Goal: Answer question/provide support

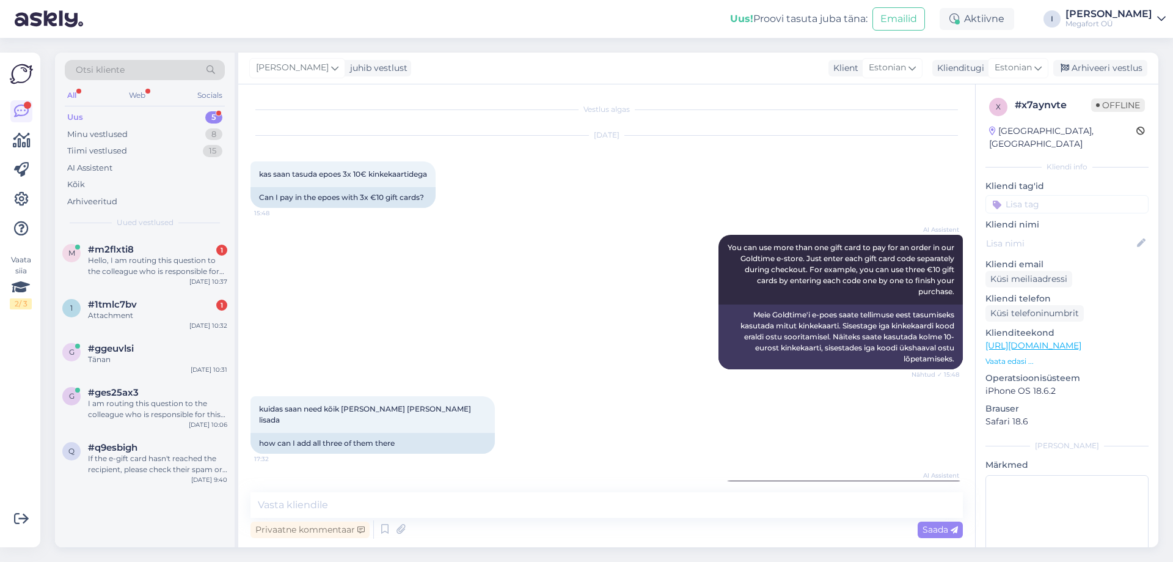
scroll to position [728, 0]
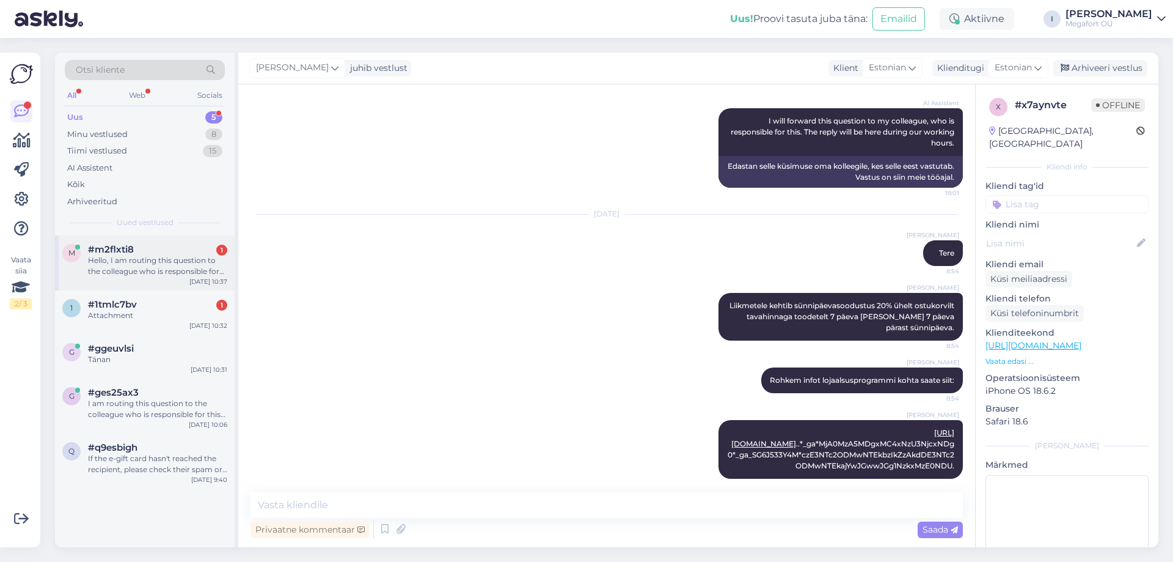
click at [111, 257] on div "Hello, I am routing this question to the colleague who is responsible for this …" at bounding box center [157, 266] width 139 height 22
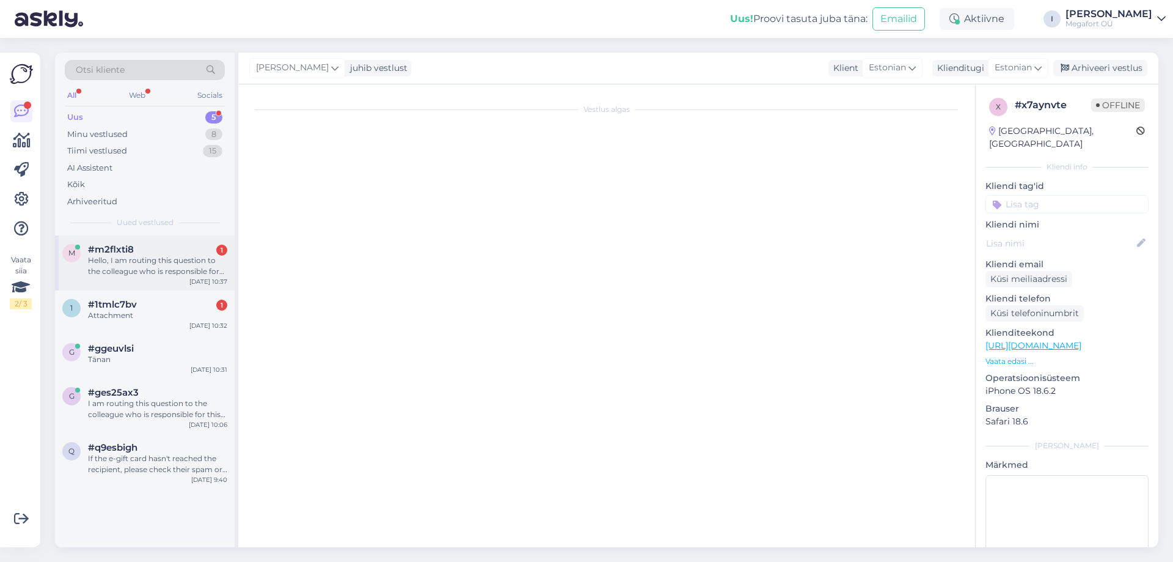
scroll to position [0, 0]
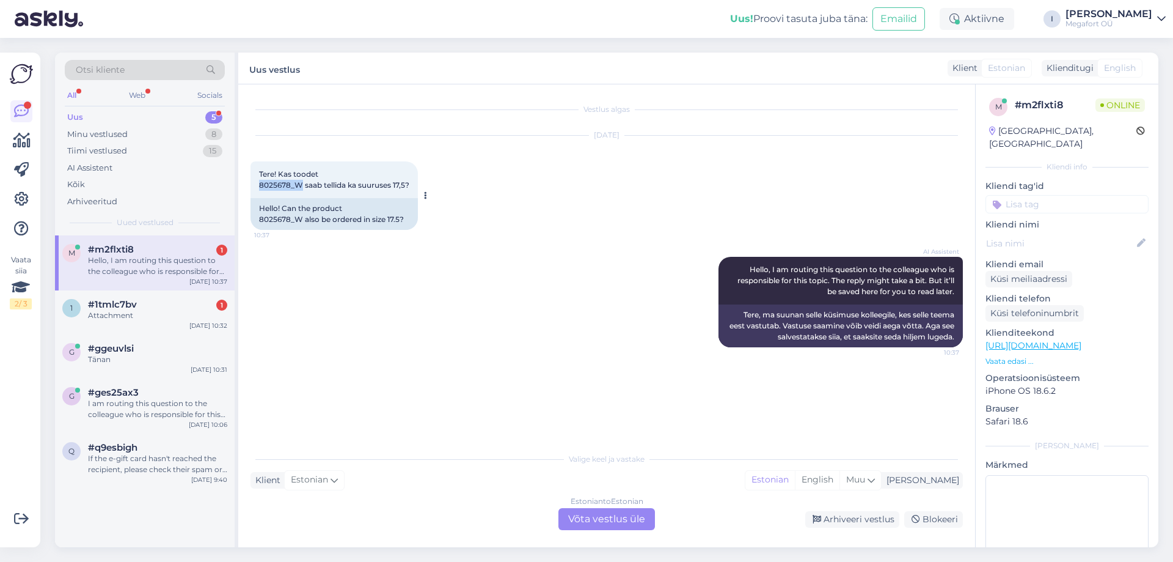
drag, startPoint x: 259, startPoint y: 184, endPoint x: 301, endPoint y: 182, distance: 41.6
click at [301, 182] on span "Tere! Kas toodet 8025678_W saab tellida ka suuruses 17,5?" at bounding box center [334, 179] width 150 height 20
copy span "8025678_W"
click at [578, 519] on div "Estonian to Estonian Võta vestlus üle" at bounding box center [606, 519] width 97 height 22
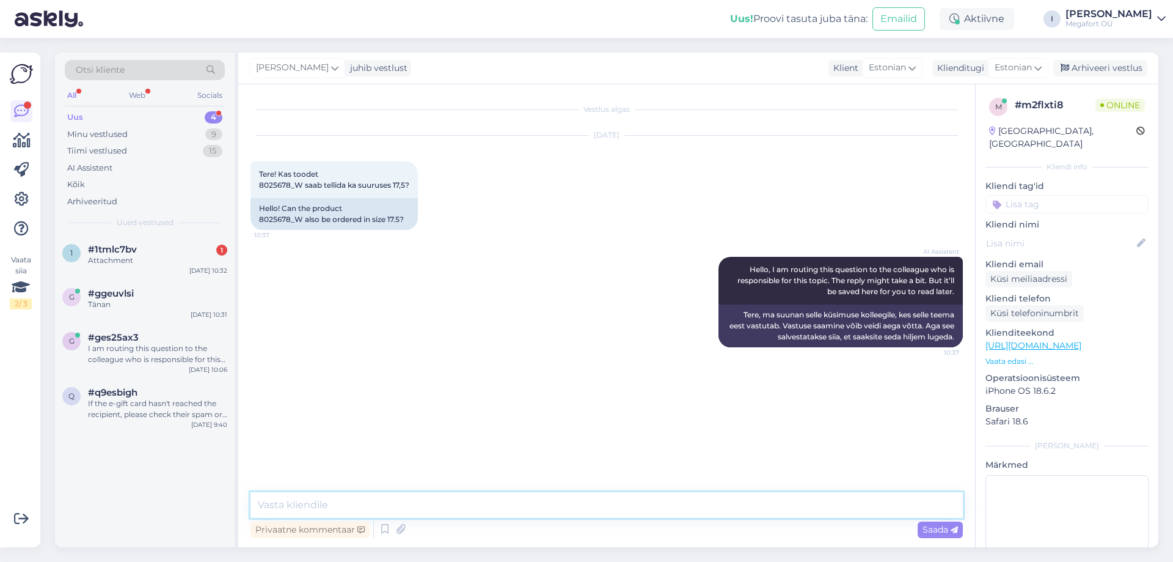
click at [499, 513] on textarea at bounding box center [607, 505] width 712 height 26
type textarea "Tere"
type textarea "Antud mudelil muutus kood ja kahjuks ei kajastu see meie e-poes"
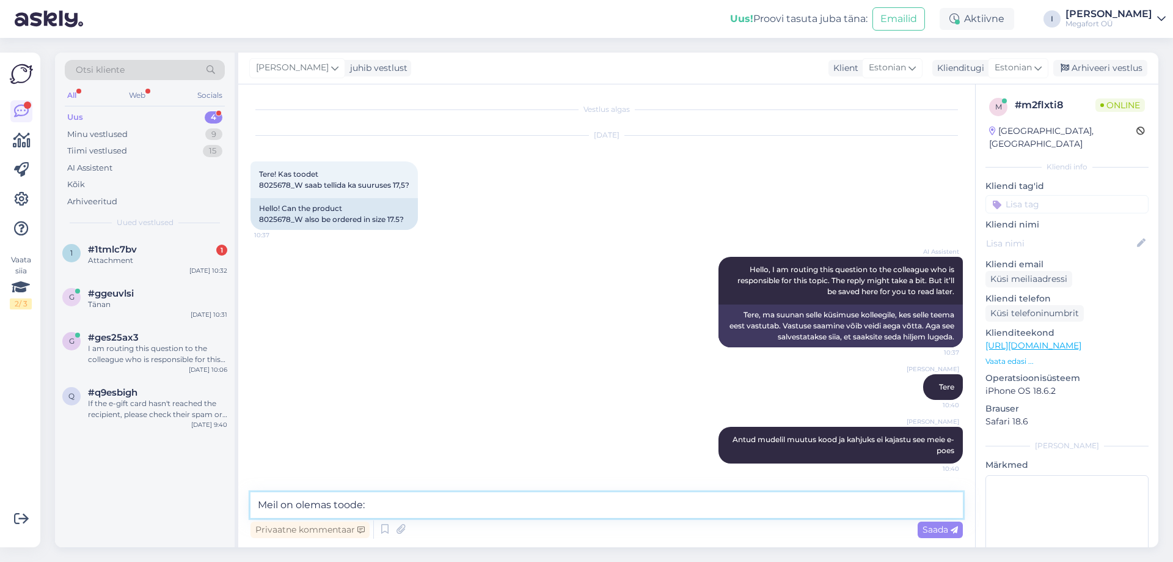
paste textarea "W8025678_W_17,5"
type textarea "Meil on olemas toode: W8025678_W_17,5 just sobiva suurusega"
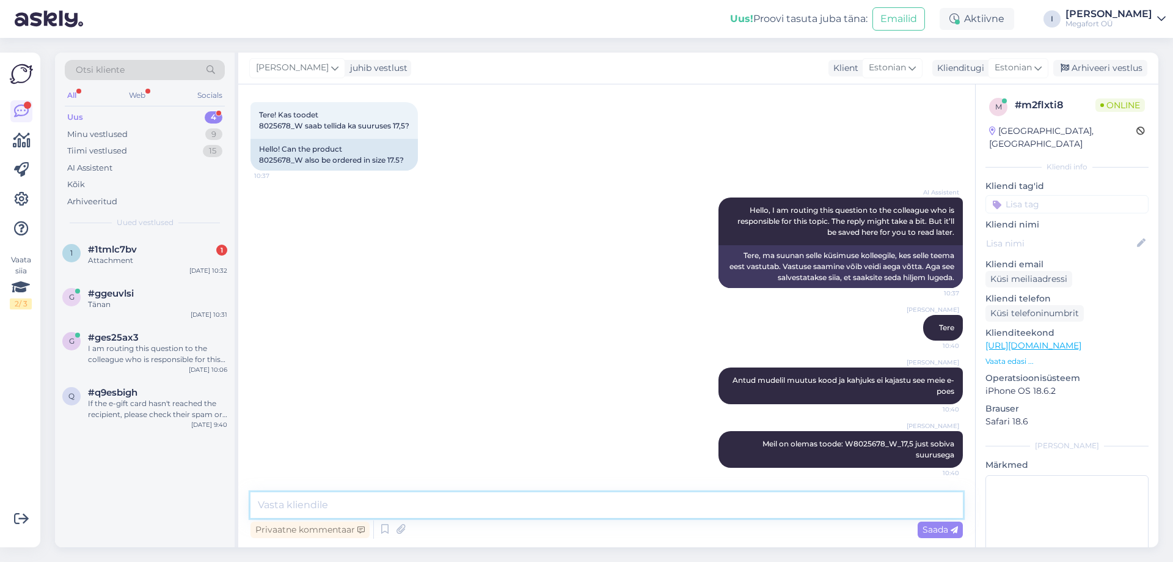
click at [376, 502] on textarea at bounding box center [607, 505] width 712 height 26
type textarea "Tallinna [PERSON_NAME] [PERSON_NAME] (Jyski [DEMOGRAPHIC_DATA]) Goldtime kauplu…"
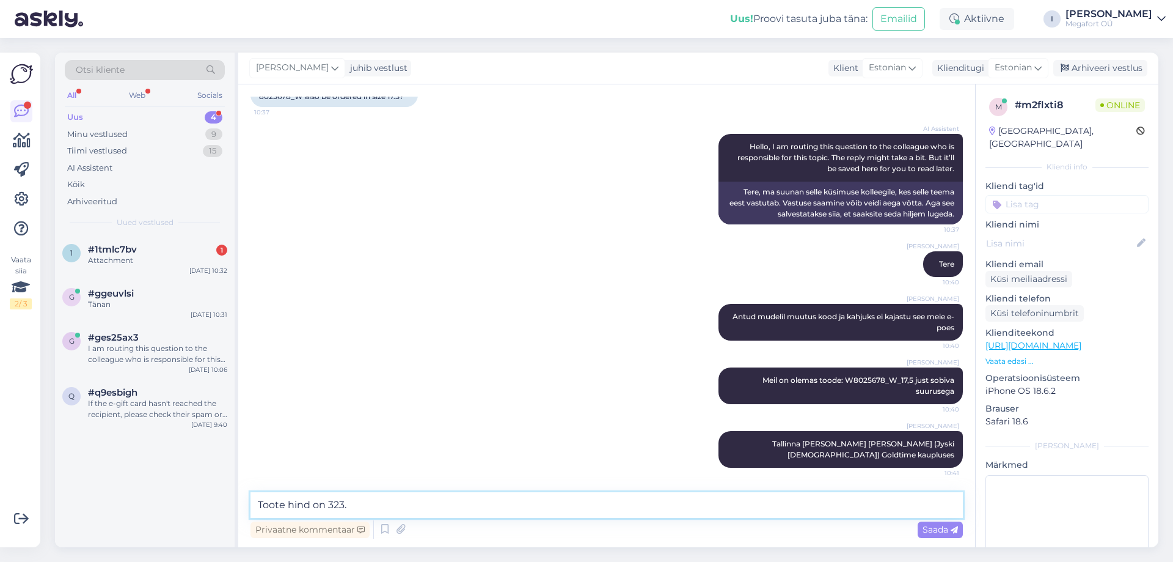
type textarea "Toote hind on 323.-"
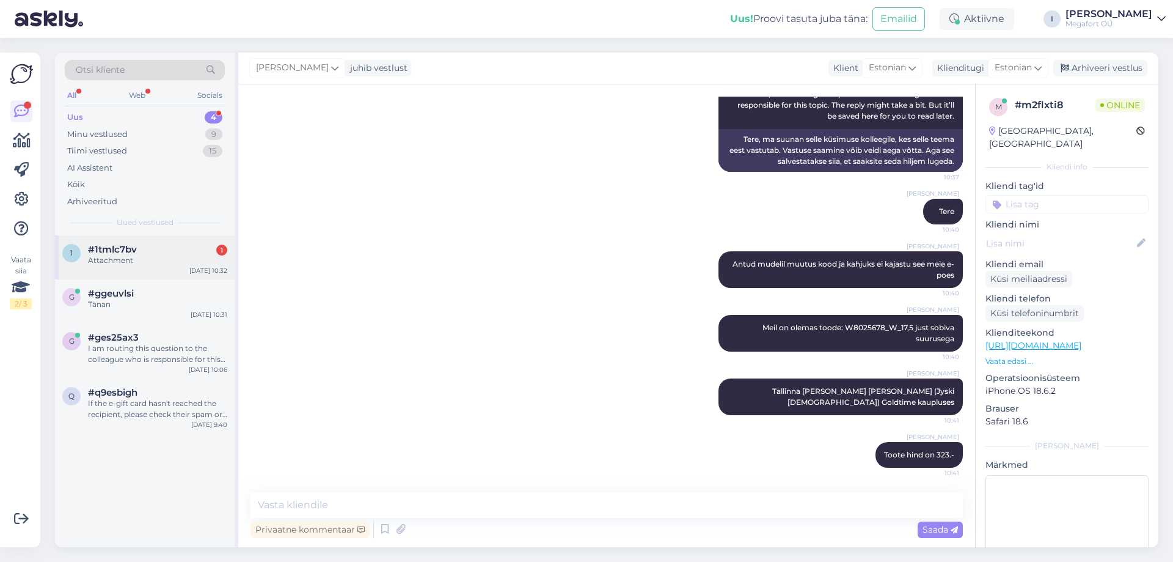
click at [128, 257] on div "Attachment" at bounding box center [157, 260] width 139 height 11
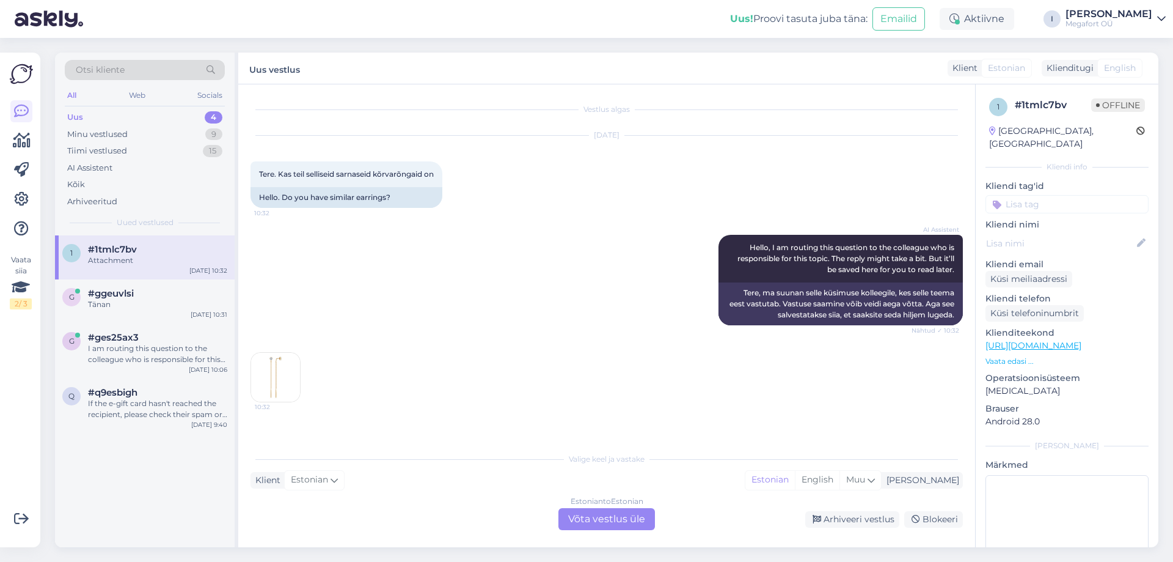
click at [286, 370] on img at bounding box center [275, 377] width 49 height 49
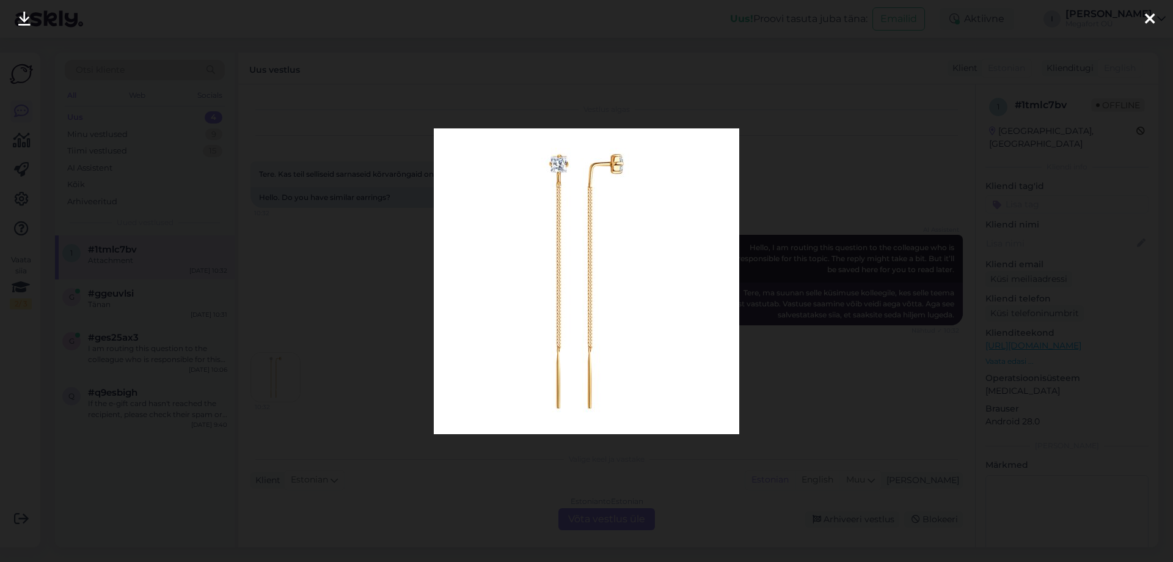
click at [837, 194] on div at bounding box center [586, 281] width 1173 height 562
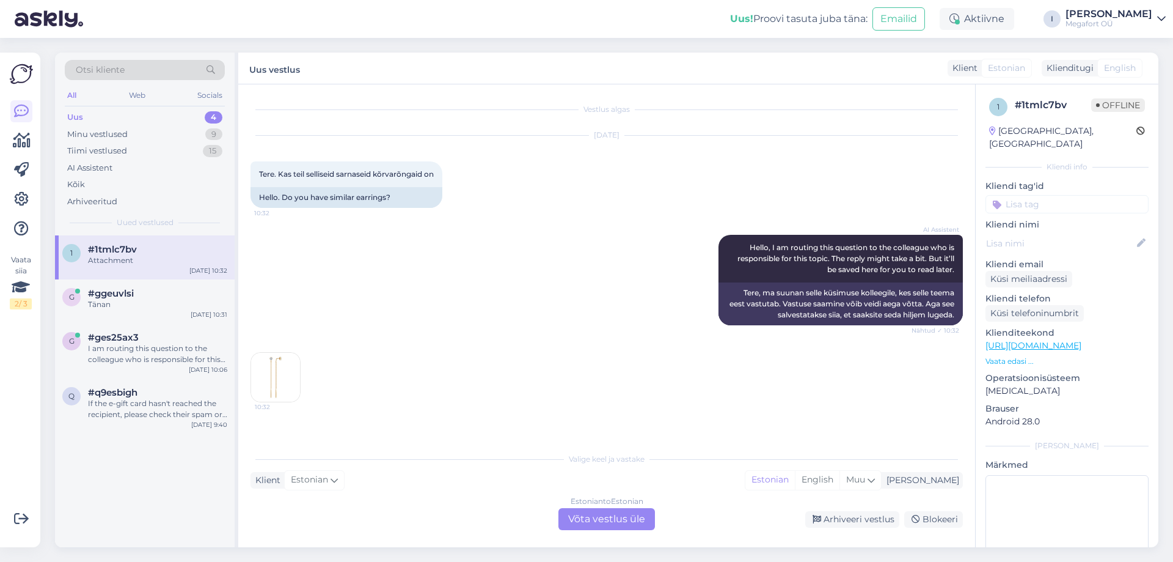
click at [605, 522] on div "Estonian to Estonian Võta vestlus üle" at bounding box center [606, 519] width 97 height 22
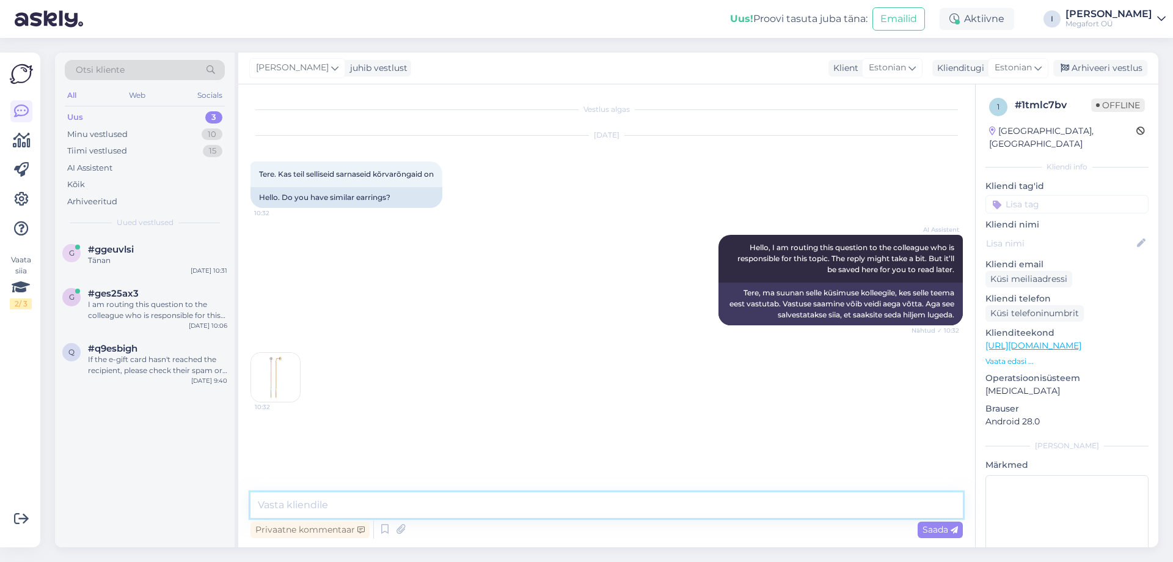
click at [575, 516] on textarea at bounding box center [607, 505] width 712 height 26
type textarea "Tere"
type textarea "Meil on olemas järgmised mudelid"
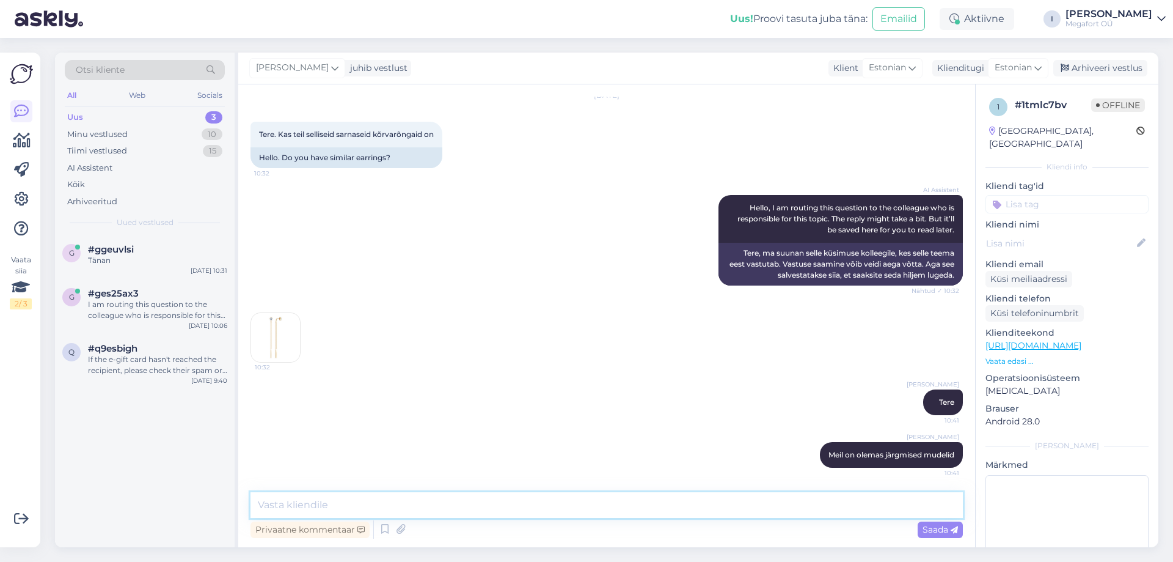
paste textarea "[URL][DOMAIN_NAME]"
type textarea "[URL][DOMAIN_NAME]"
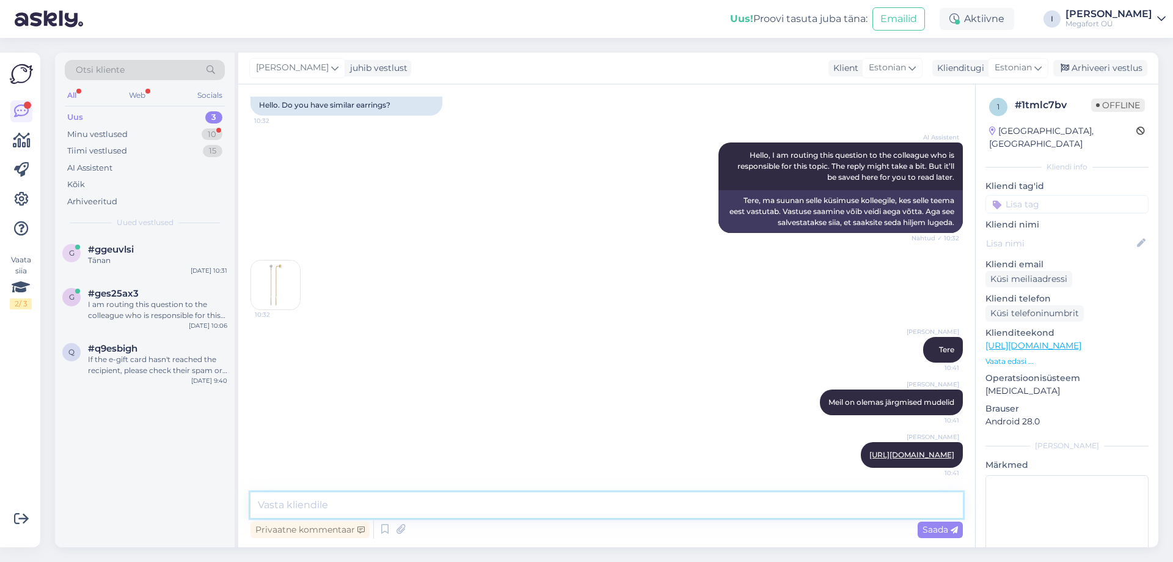
paste textarea "[URL][DOMAIN_NAME]"
type textarea "[URL][DOMAIN_NAME]"
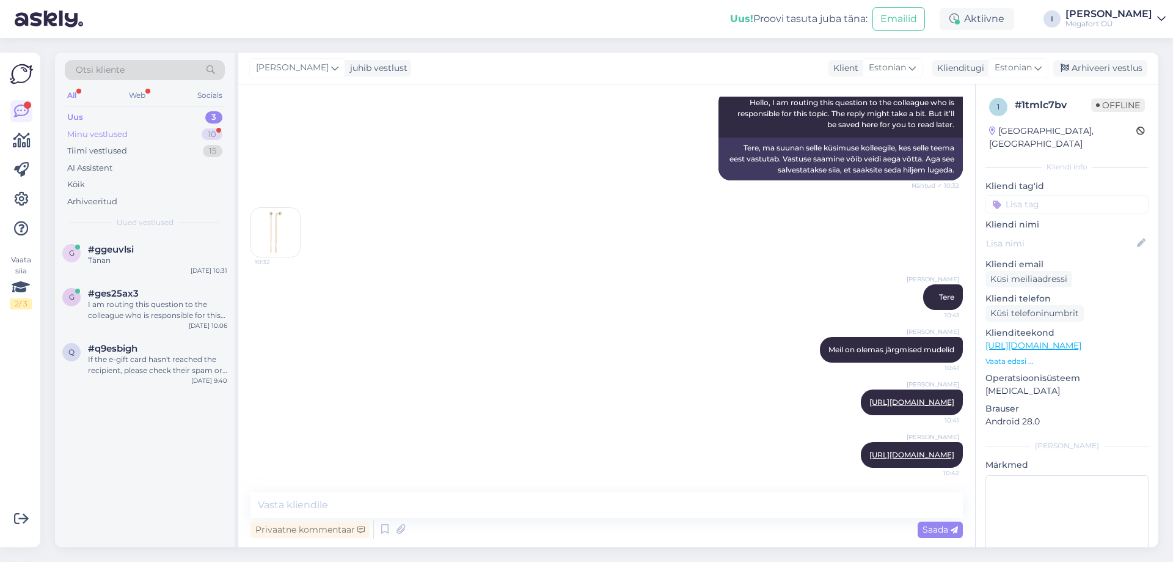
click at [89, 127] on div "Minu vestlused 10" at bounding box center [145, 134] width 160 height 17
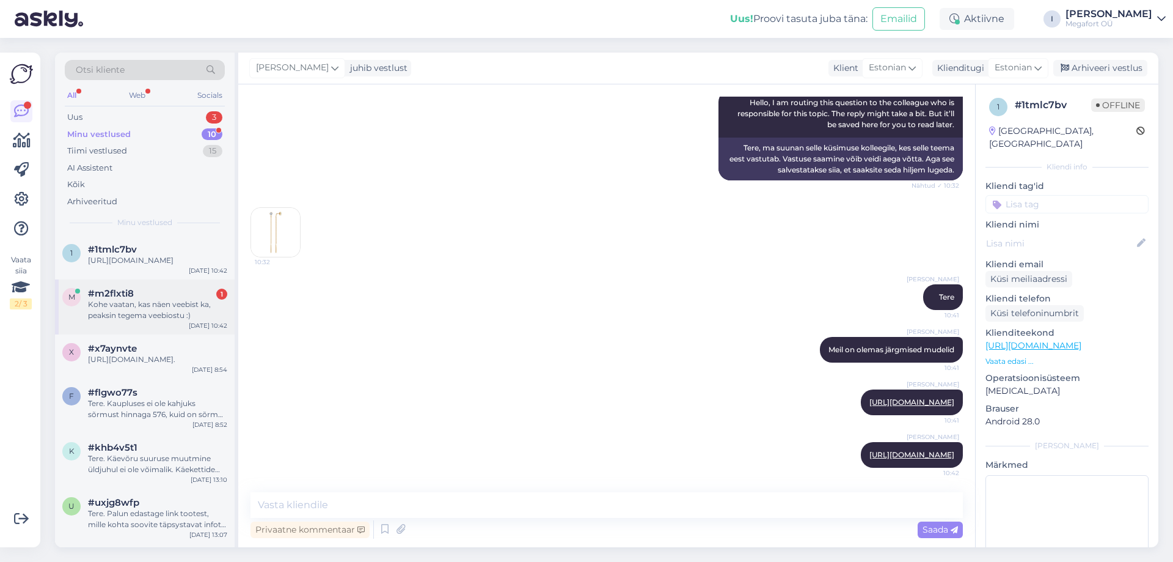
click at [173, 321] on div "Kohe vaatan, kas näen veebist ka, peaksin tegema veebiostu :)" at bounding box center [157, 310] width 139 height 22
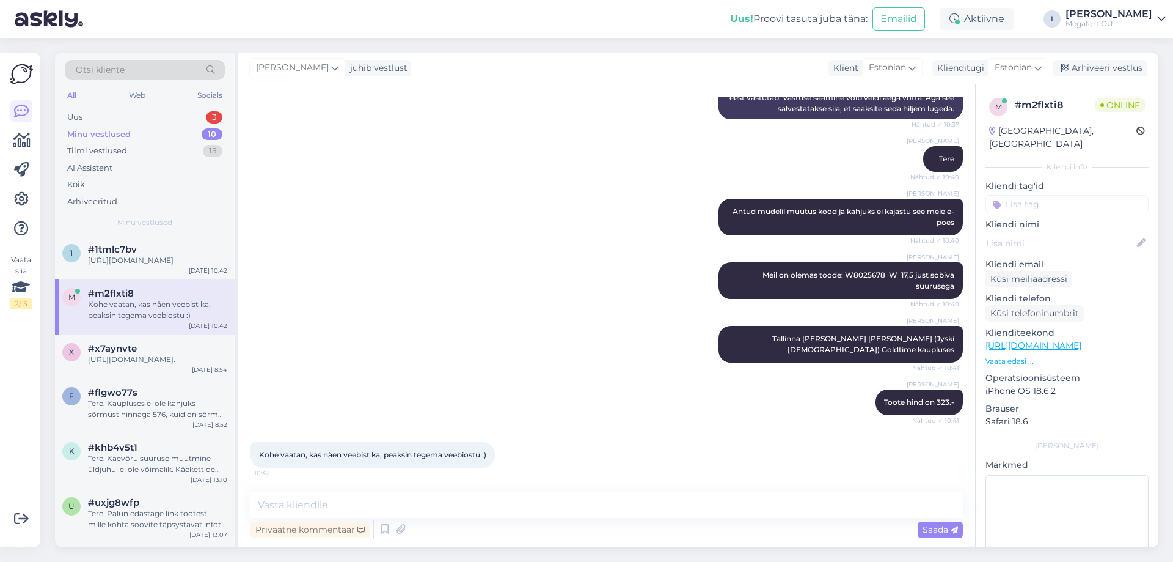
scroll to position [239, 0]
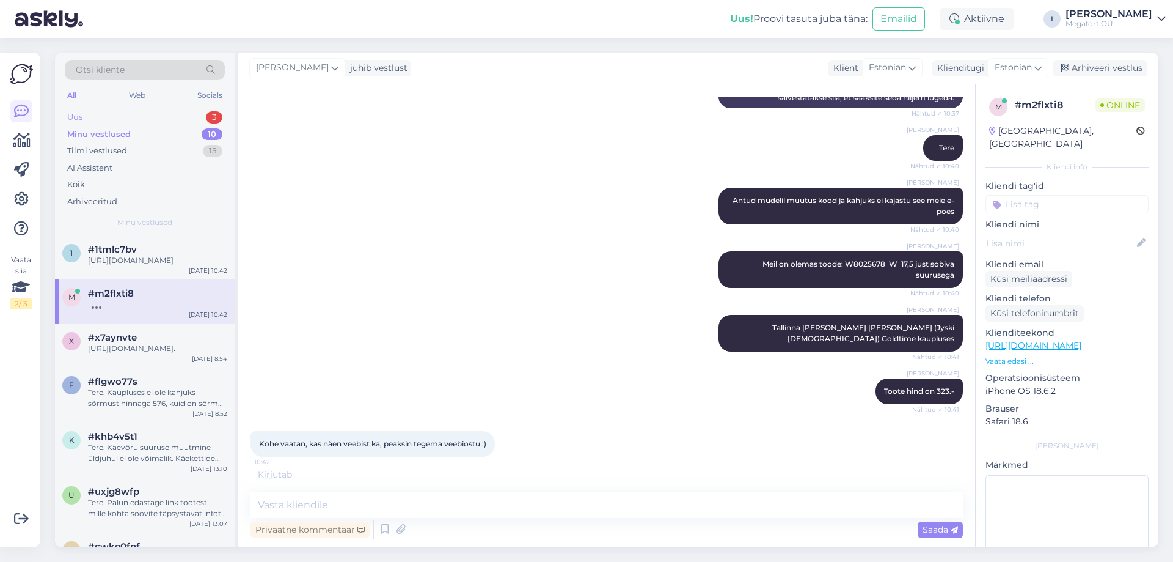
click at [117, 118] on div "Uus 3" at bounding box center [145, 117] width 160 height 17
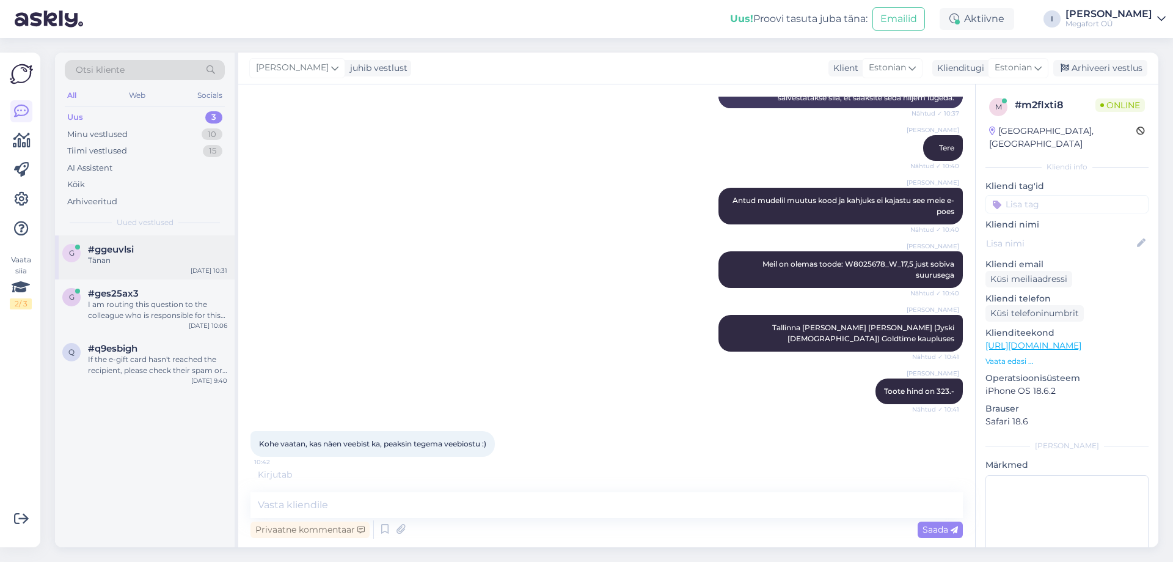
click at [119, 255] on div "Tänan" at bounding box center [157, 260] width 139 height 11
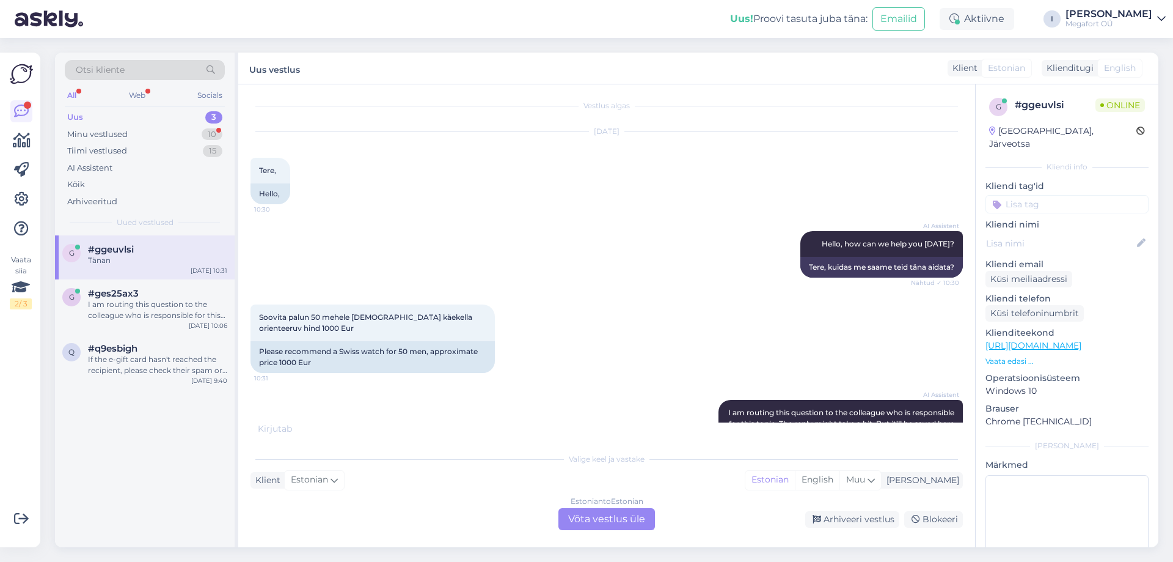
scroll to position [0, 0]
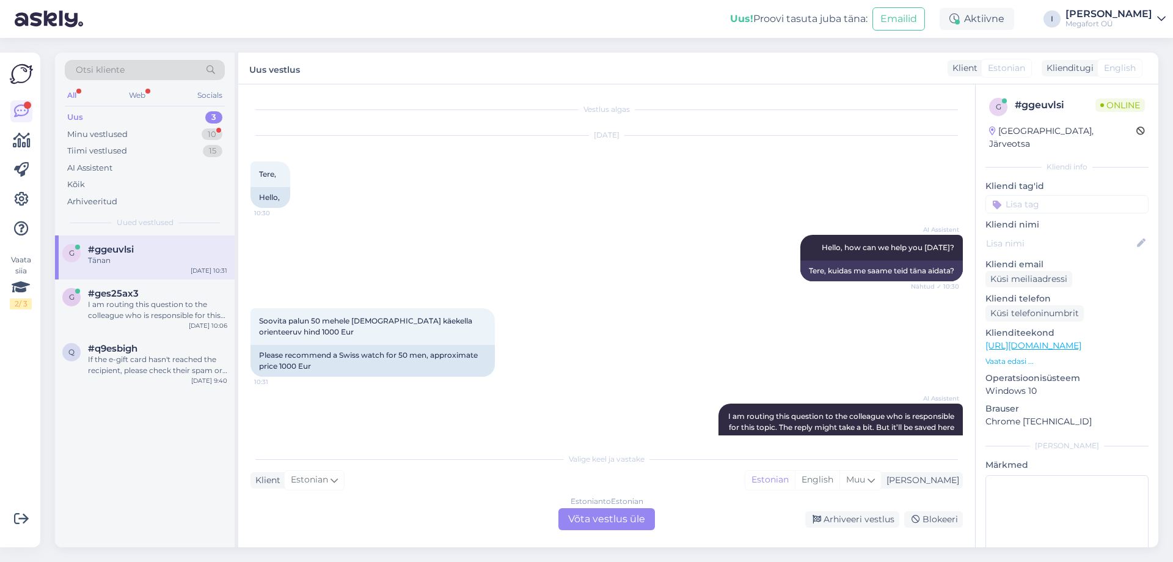
click at [607, 518] on div "Estonian to Estonian Võta vestlus üle" at bounding box center [606, 519] width 97 height 22
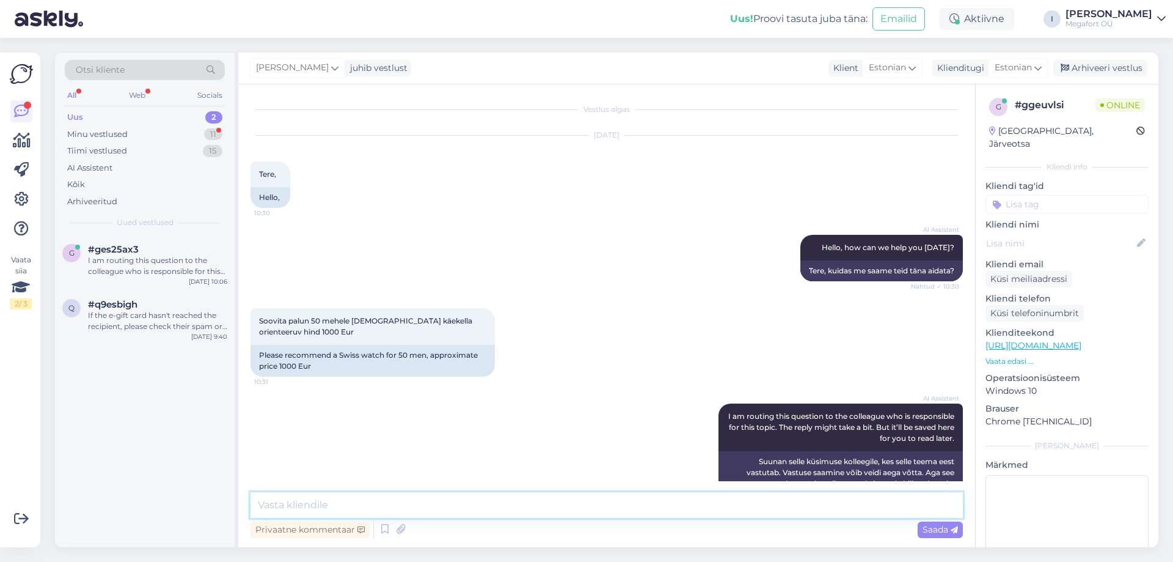
click at [544, 514] on textarea at bounding box center [607, 505] width 712 height 26
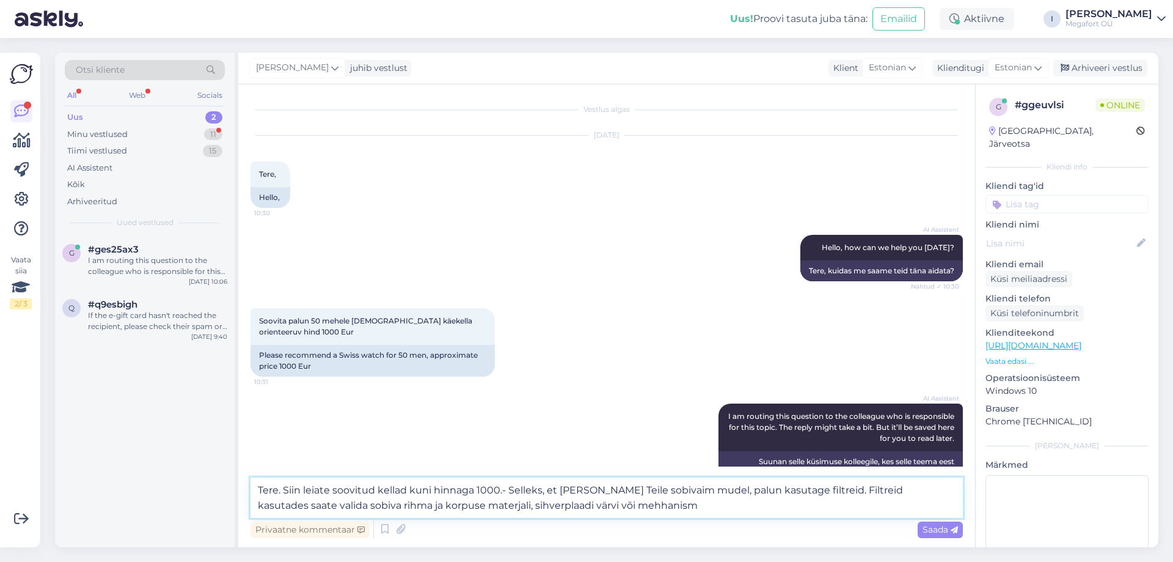
type textarea "Tere. Siin leiate soovitud kellad kuni hinnaga 1000.- Selleks, et [PERSON_NAME]…"
click at [457, 503] on textarea "Tere. Siin leiate soovitud kellad kuni hinnaga 1000.- Selleks, et [PERSON_NAME]…" at bounding box center [607, 497] width 712 height 40
click at [471, 503] on textarea "Tere. Siin leiate soovitud kellad kuni hinnaga 1000.- Selleks, et [PERSON_NAME]…" at bounding box center [607, 497] width 712 height 40
click at [631, 512] on textarea "Tere. Siin leiate soovitud kellad kuni hinnaga 1000.- Selleks, et [PERSON_NAME]…" at bounding box center [607, 497] width 712 height 40
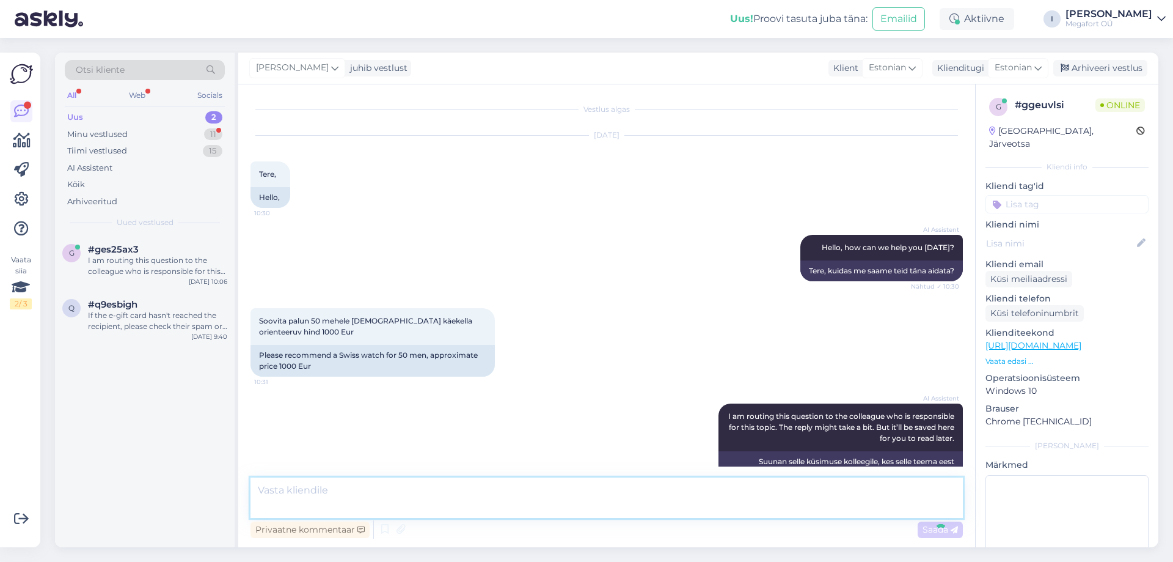
scroll to position [185, 0]
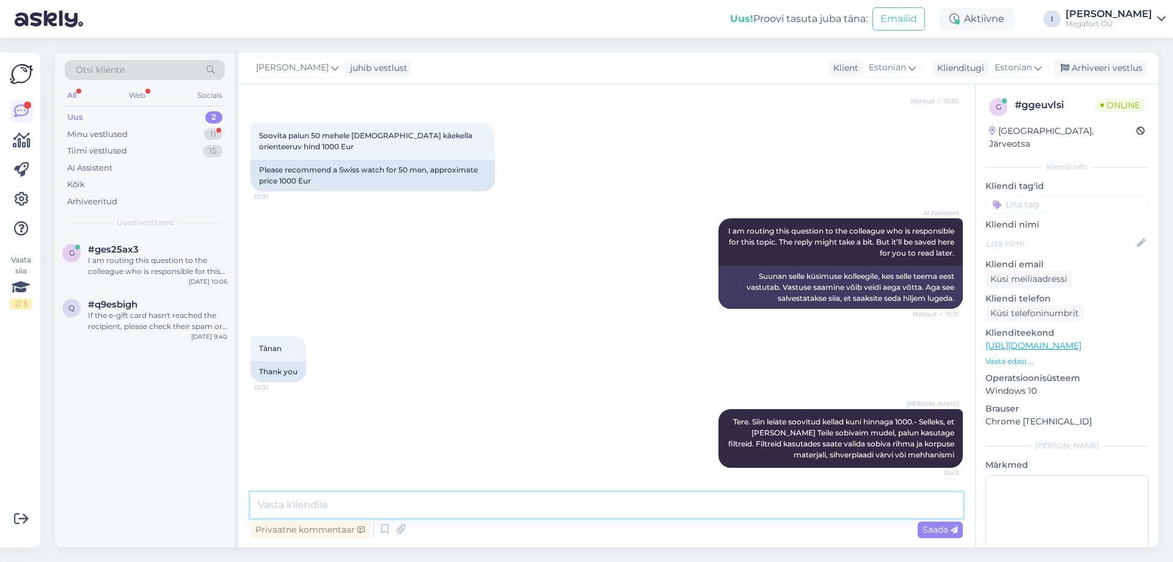
paste textarea "[URL][DOMAIN_NAME]"
type textarea "[URL][DOMAIN_NAME]"
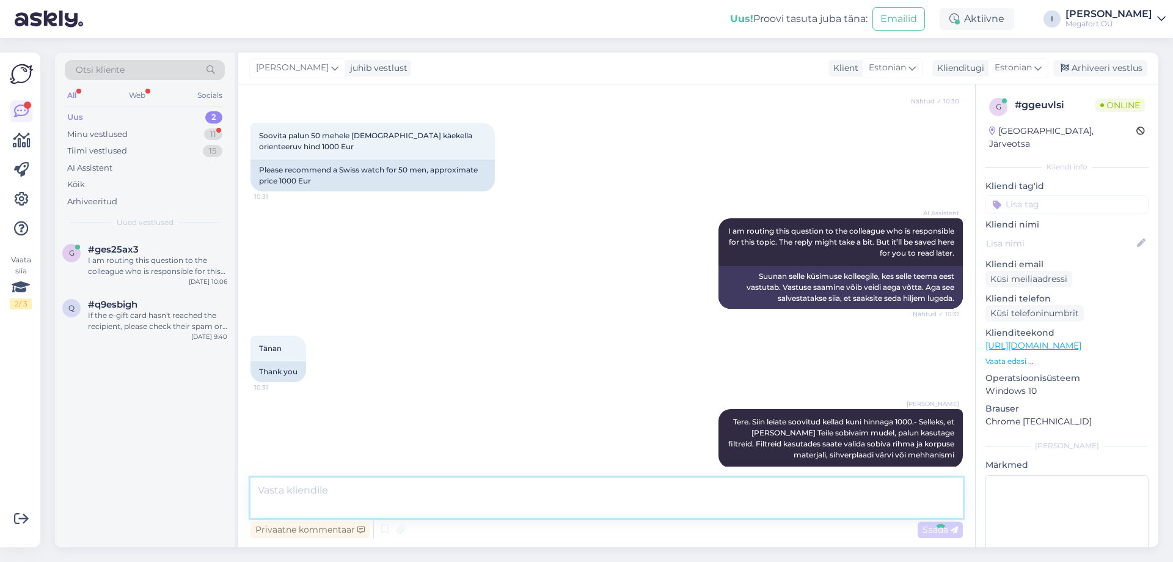
scroll to position [271, 0]
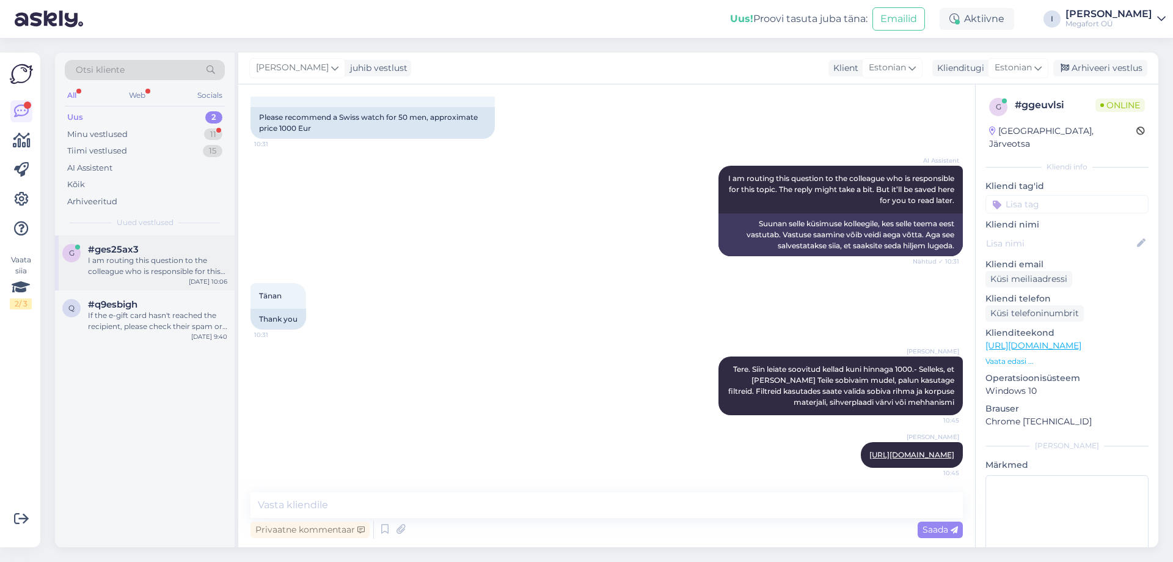
click at [124, 264] on div "I am routing this question to the colleague who is responsible for this topic. …" at bounding box center [157, 266] width 139 height 22
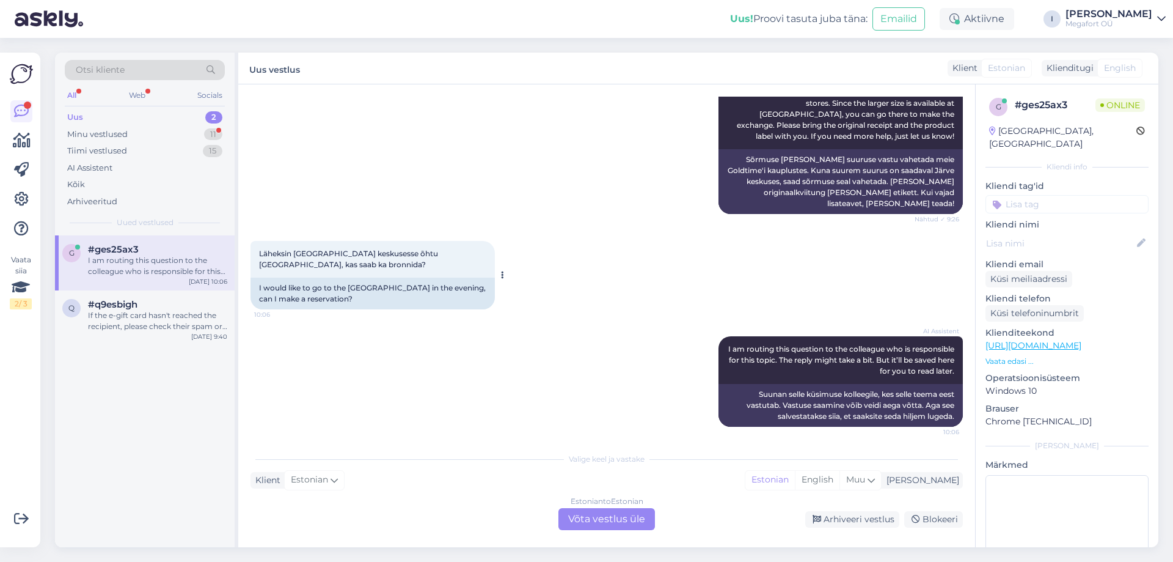
scroll to position [204, 0]
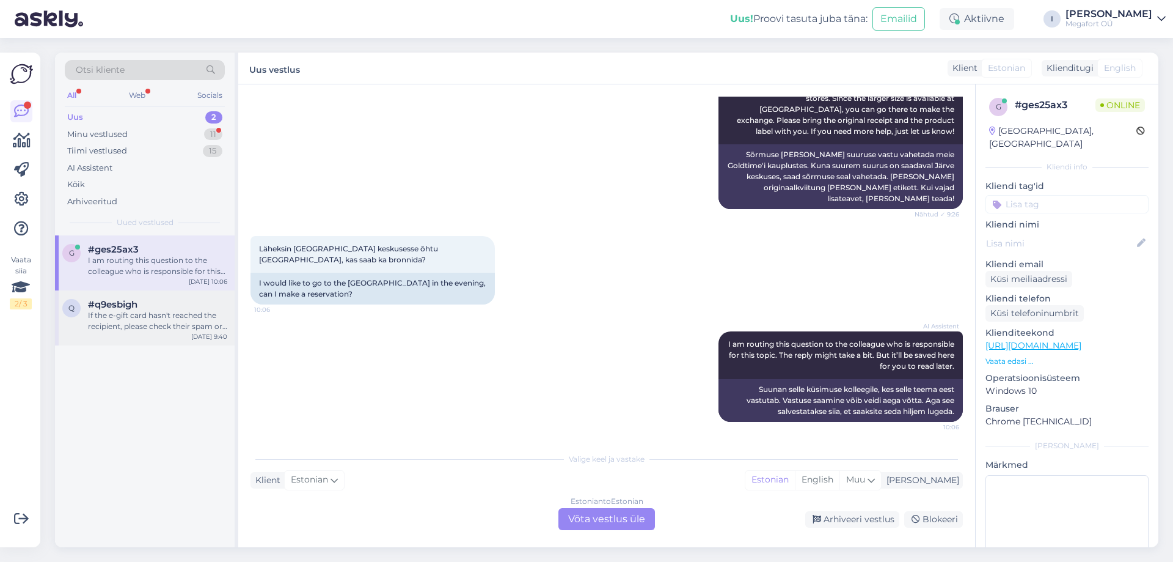
click at [167, 307] on div "#q9esbigh" at bounding box center [157, 304] width 139 height 11
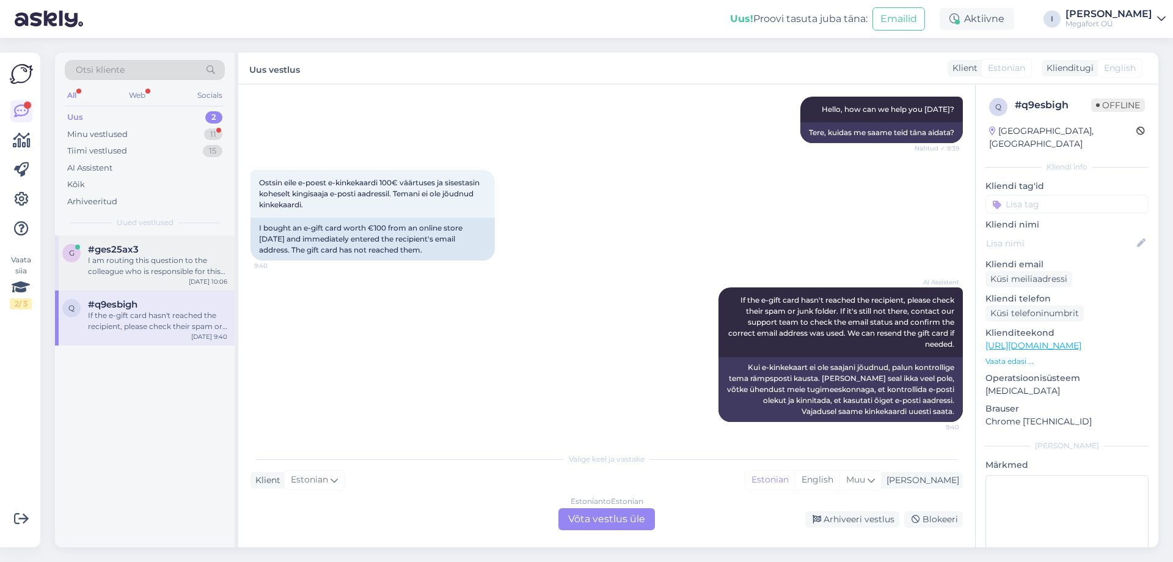
click at [200, 262] on div "I am routing this question to the colleague who is responsible for this topic. …" at bounding box center [157, 266] width 139 height 22
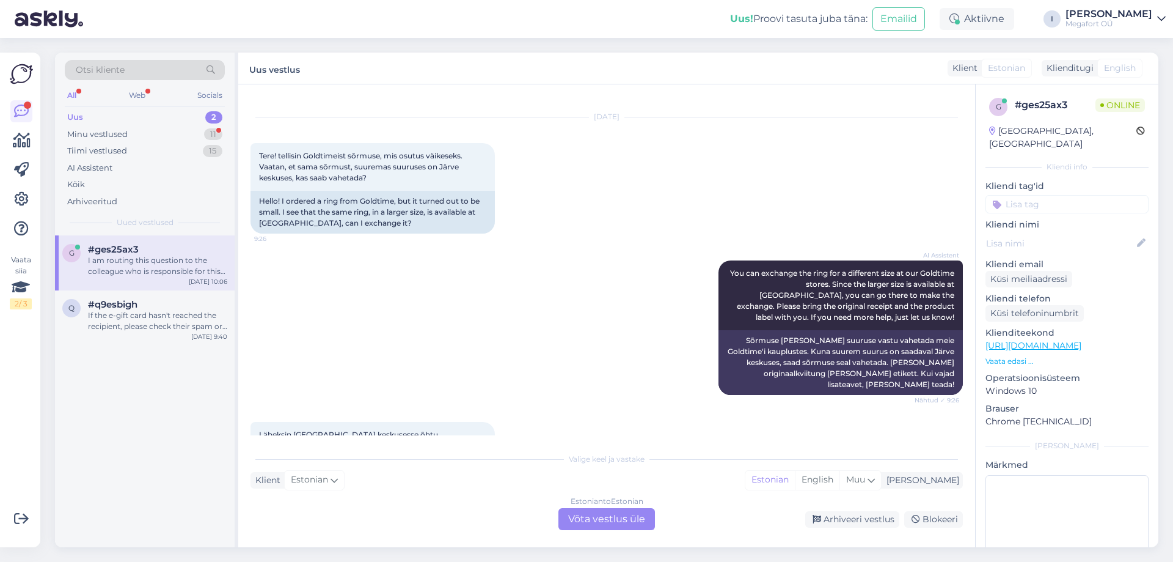
scroll to position [0, 0]
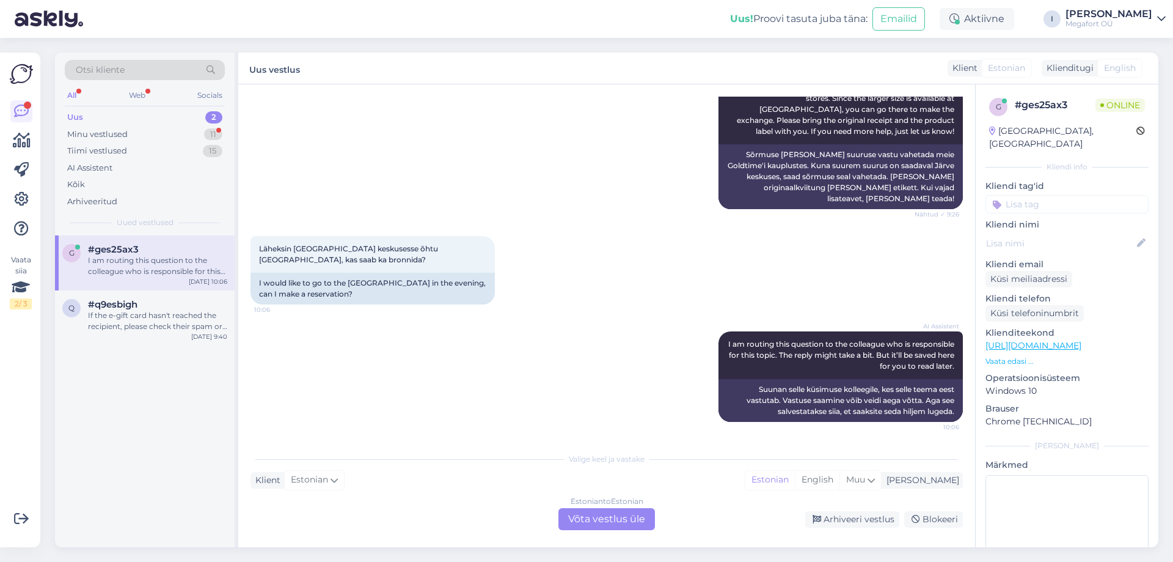
click at [599, 519] on div "Estonian to Estonian Võta vestlus üle" at bounding box center [606, 519] width 97 height 22
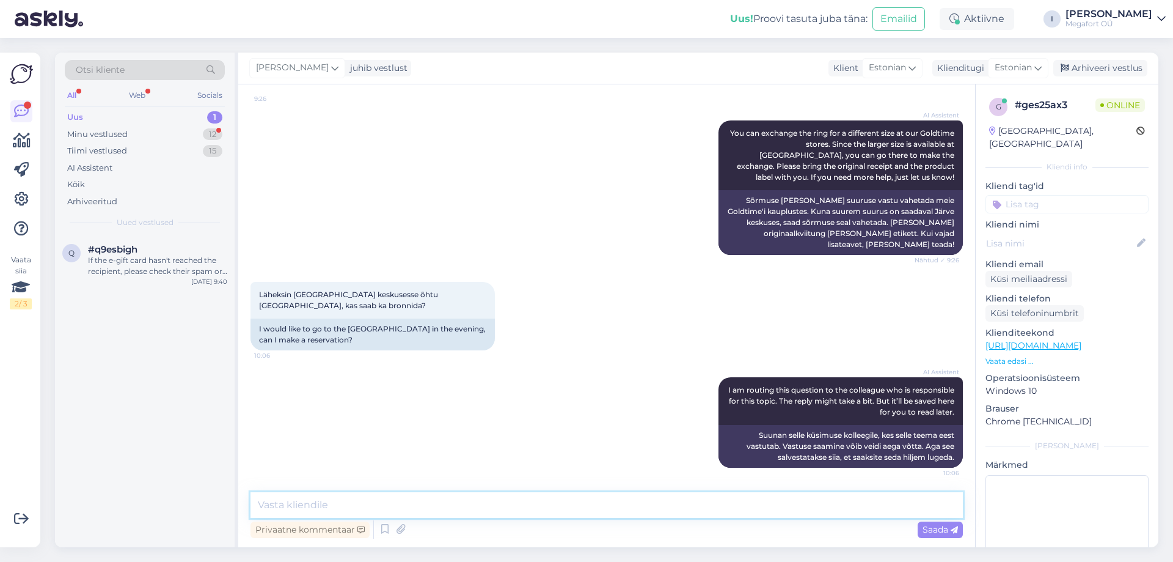
click at [587, 505] on textarea at bounding box center [607, 505] width 712 height 26
type textarea "Tere. Selleks, et saaksin Teile abiks olla siis palun edastage oma ostudokumeni…"
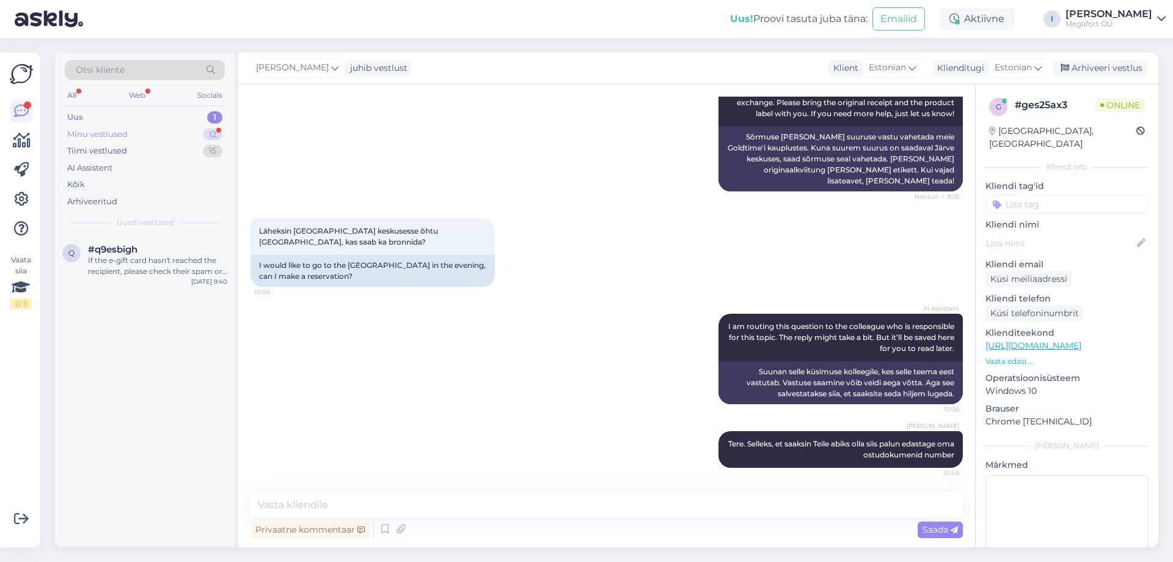
click at [167, 134] on div "Minu vestlused 12" at bounding box center [145, 134] width 160 height 17
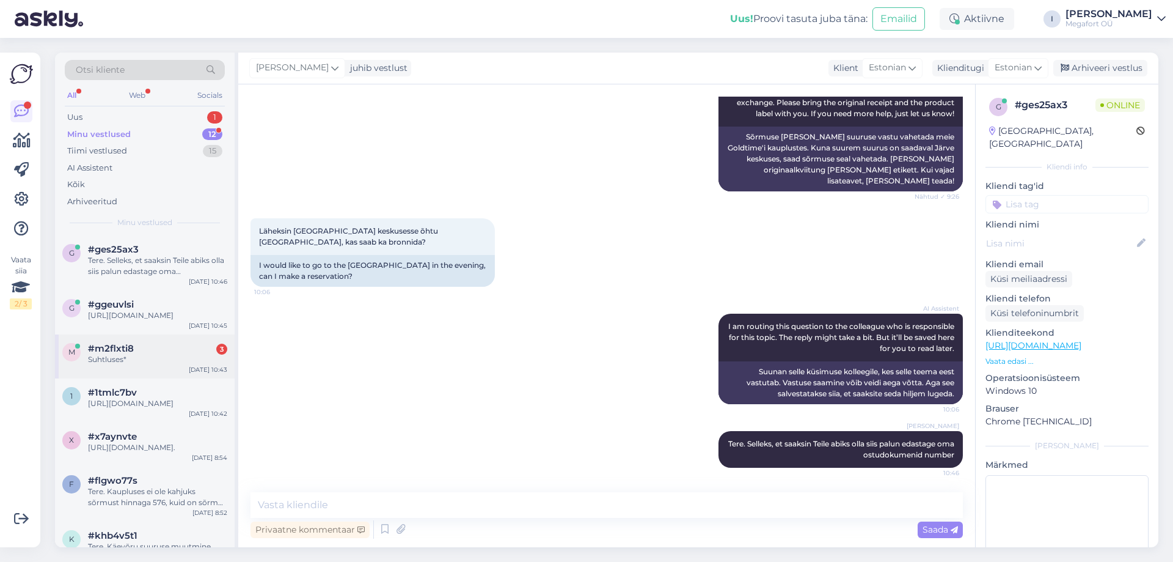
click at [154, 354] on div "#m2flxti8 3" at bounding box center [157, 348] width 139 height 11
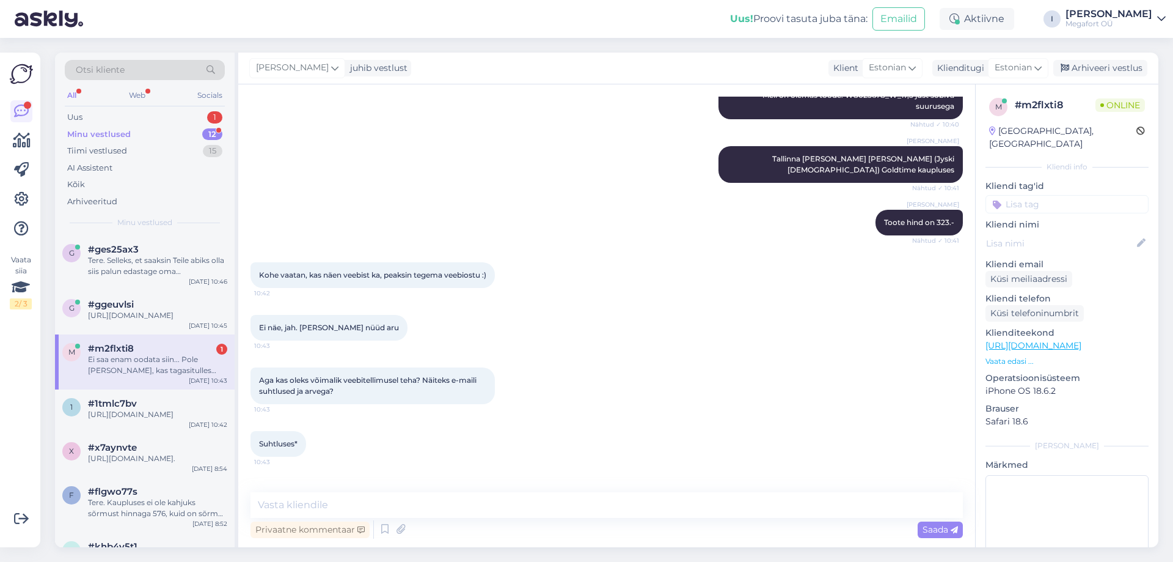
scroll to position [482, 0]
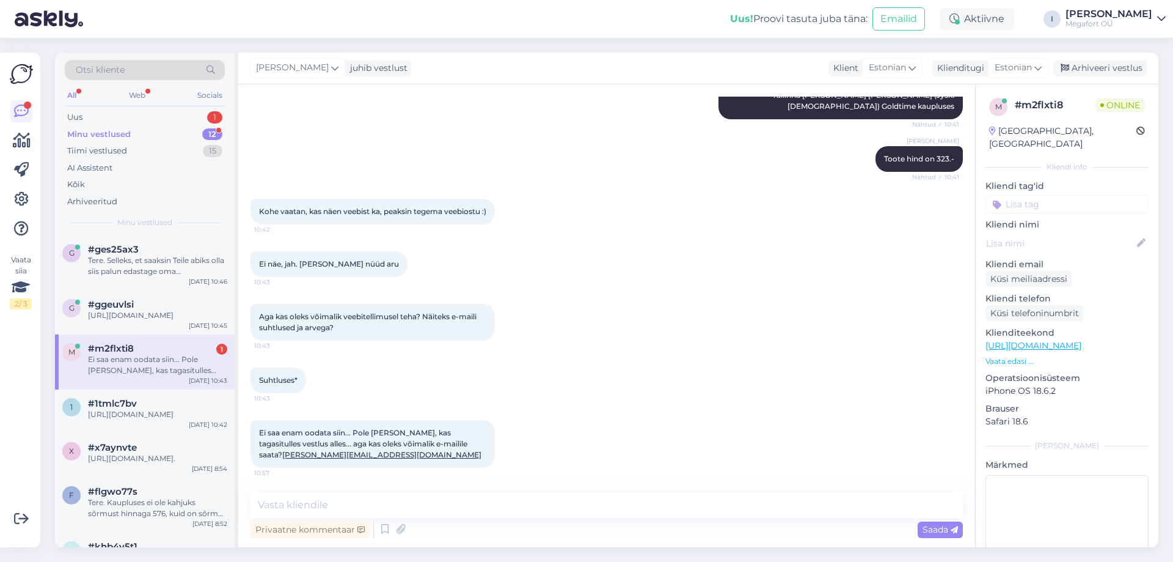
click at [164, 376] on div "Ei saa enam oodata siin... Pole [PERSON_NAME], kas tagasitulles vestlus alles..…" at bounding box center [157, 365] width 139 height 22
click at [382, 496] on textarea at bounding box center [607, 505] width 712 height 26
